Goal: Find specific page/section: Find specific page/section

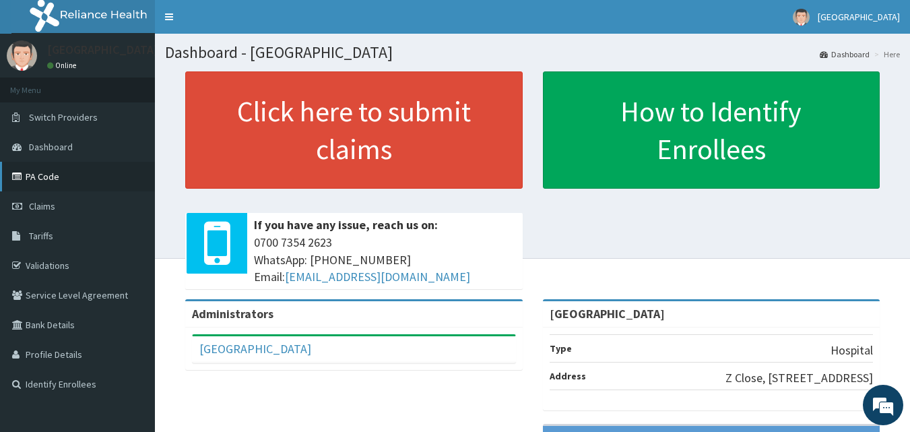
click at [52, 181] on link "PA Code" at bounding box center [77, 177] width 155 height 30
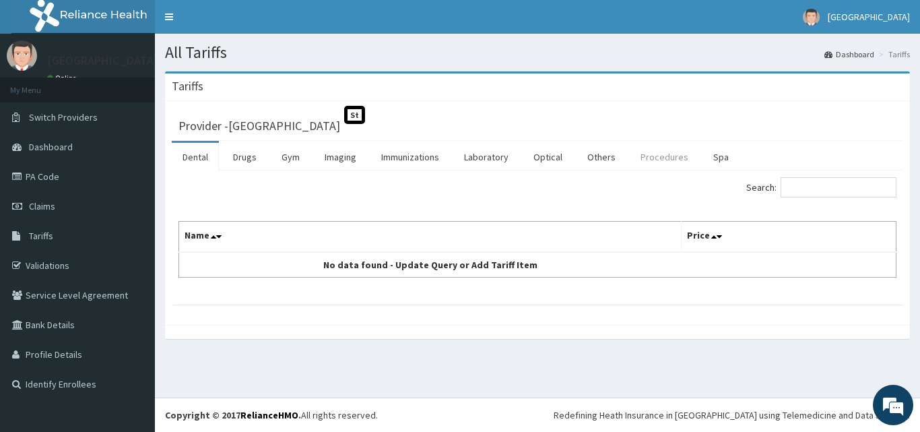
click at [662, 156] on link "Procedures" at bounding box center [664, 157] width 69 height 28
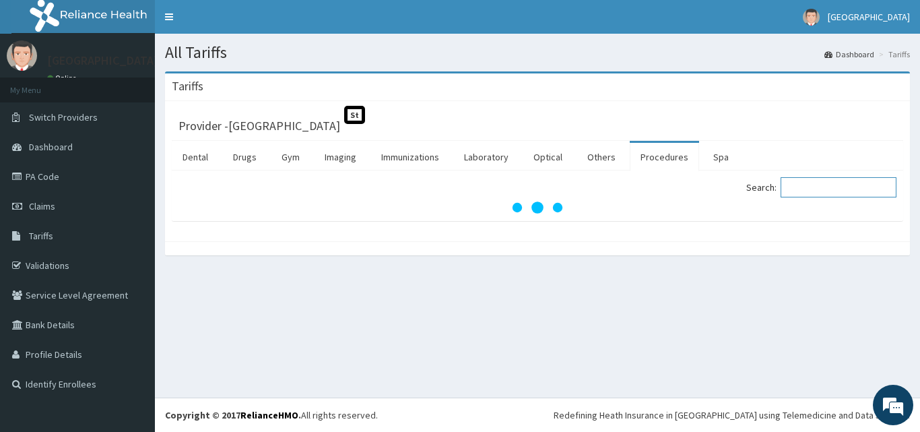
click at [815, 185] on input "Search:" at bounding box center [838, 187] width 116 height 20
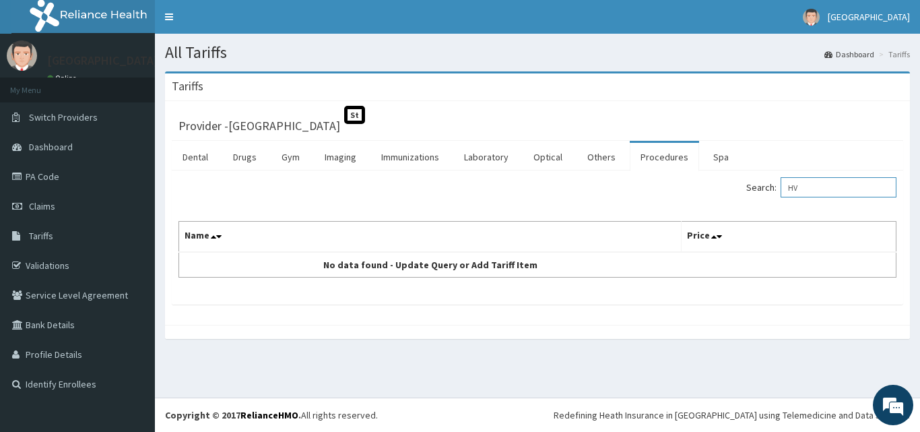
type input "H"
click at [479, 156] on link "Laboratory" at bounding box center [486, 157] width 66 height 28
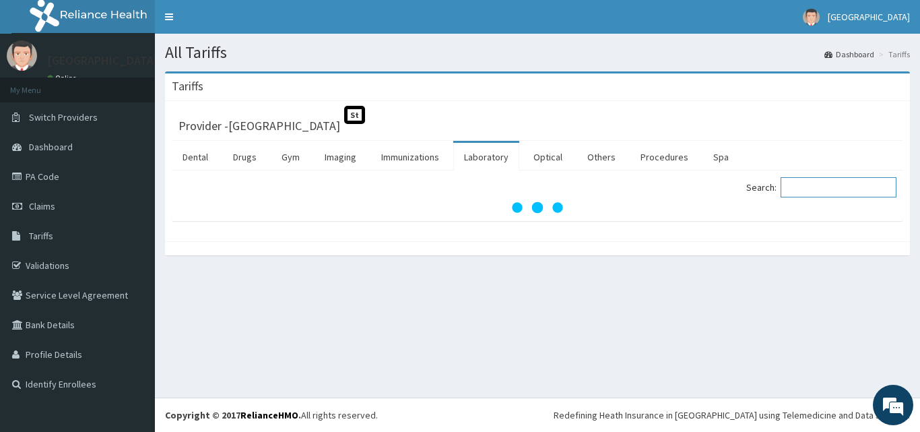
click at [819, 182] on input "Search:" at bounding box center [838, 187] width 116 height 20
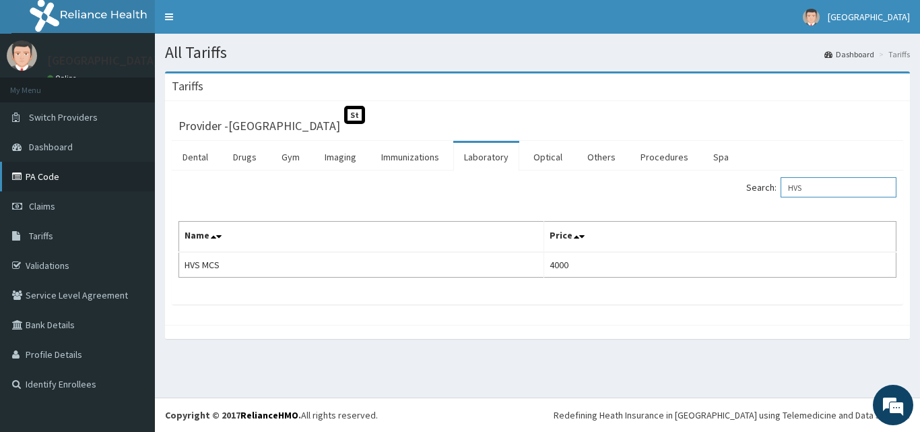
type input "HVS"
click at [44, 181] on link "PA Code" at bounding box center [77, 177] width 155 height 30
